Goal: Find specific page/section: Find specific page/section

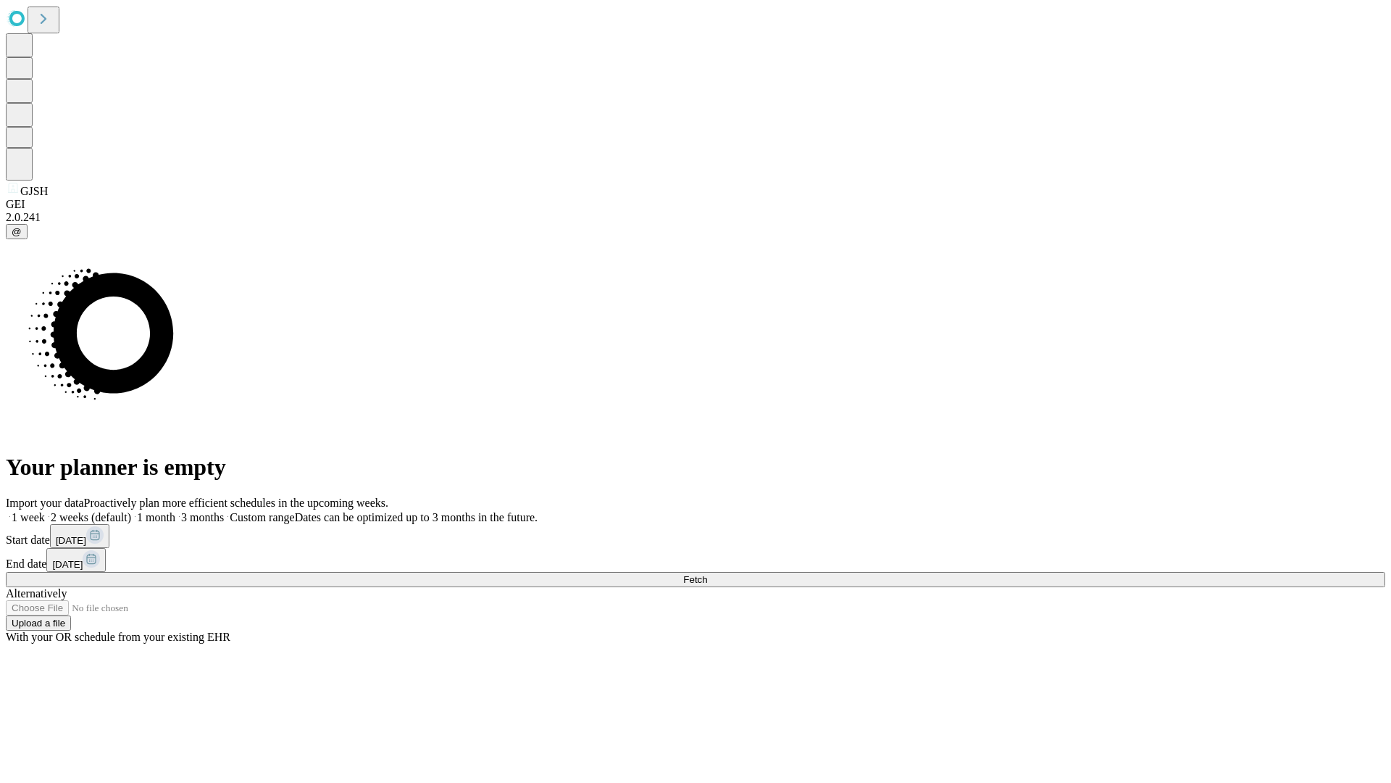
click at [707, 574] on span "Fetch" at bounding box center [695, 579] width 24 height 11
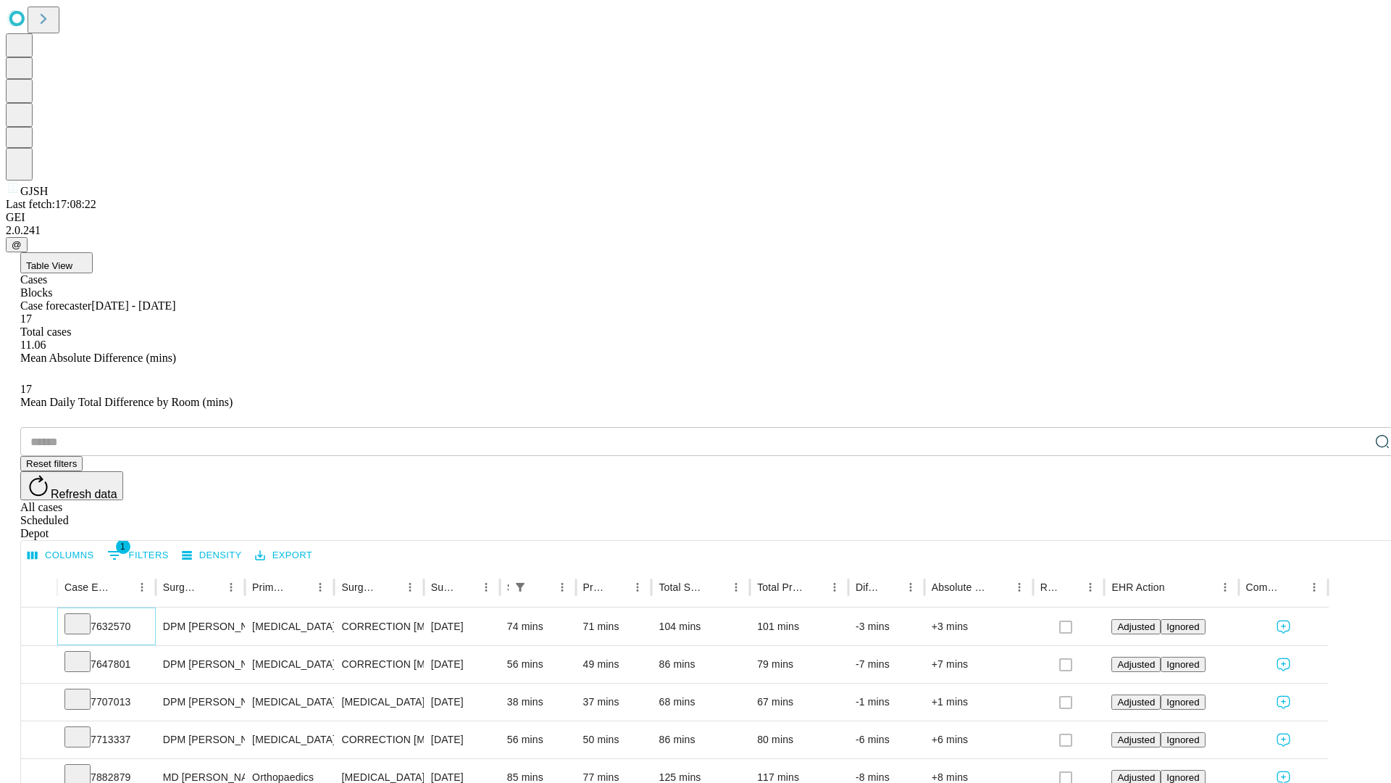
click at [85, 615] on icon at bounding box center [77, 622] width 14 height 14
